Goal: Task Accomplishment & Management: Manage account settings

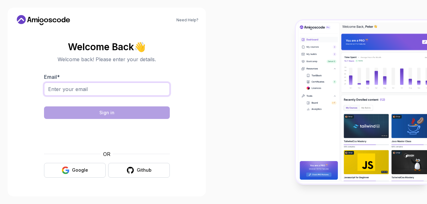
click at [80, 93] on input "Email *" at bounding box center [107, 89] width 126 height 13
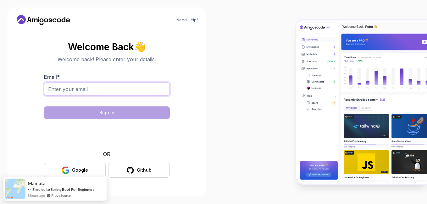
type input "[EMAIL_ADDRESS][DOMAIN_NAME]"
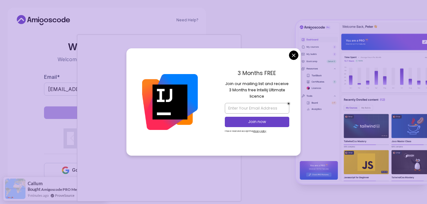
drag, startPoint x: 287, startPoint y: 58, endPoint x: 291, endPoint y: 58, distance: 3.5
click at [289, 58] on div "3 Months FREE Join our mailing list and receive 3 Months free Intellij Ultimate…" at bounding box center [257, 102] width 87 height 108
click at [291, 58] on body "Need Help? Welcome Back 👋 Welcome back! Please enter your details. Email * [EMA…" at bounding box center [213, 102] width 427 height 204
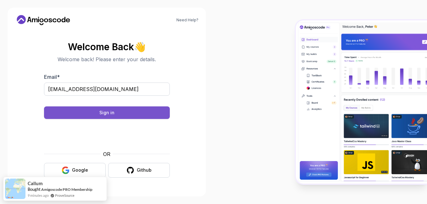
click at [110, 114] on div "Sign in" at bounding box center [106, 113] width 15 height 6
